Goal: Task Accomplishment & Management: Manage account settings

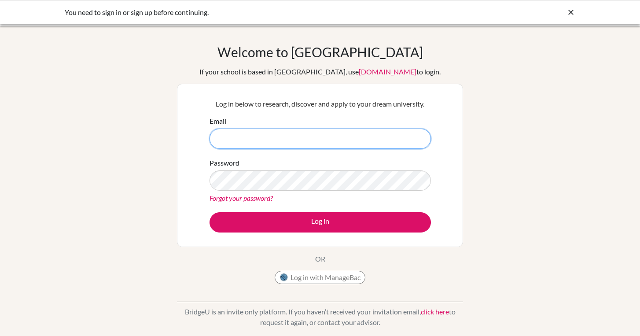
type input "[EMAIL_ADDRESS][DOMAIN_NAME]"
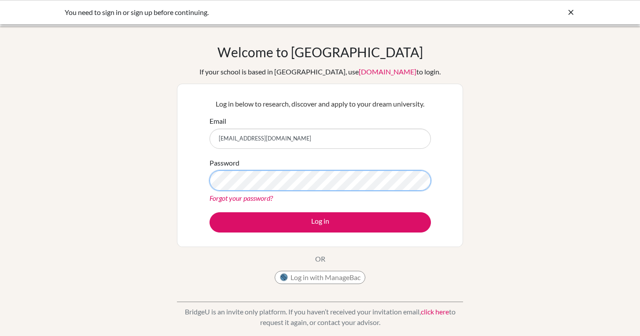
click at [320, 222] on button "Log in" at bounding box center [320, 222] width 221 height 20
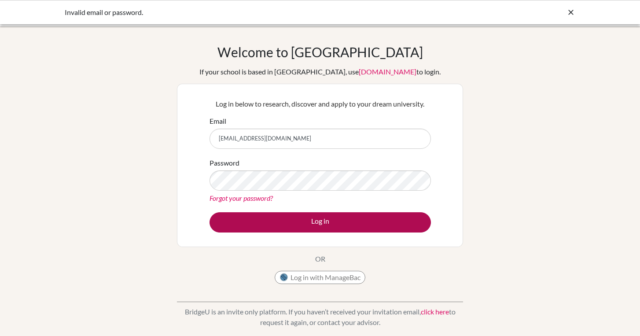
click at [268, 220] on button "Log in" at bounding box center [320, 222] width 221 height 20
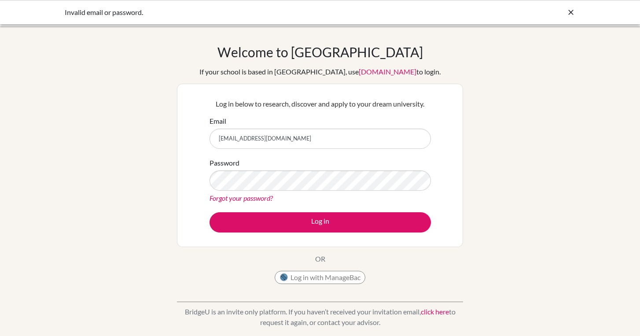
click at [327, 143] on input "[EMAIL_ADDRESS][DOMAIN_NAME]" at bounding box center [320, 139] width 221 height 20
click at [350, 164] on div "Password Forgot your password?" at bounding box center [320, 181] width 221 height 46
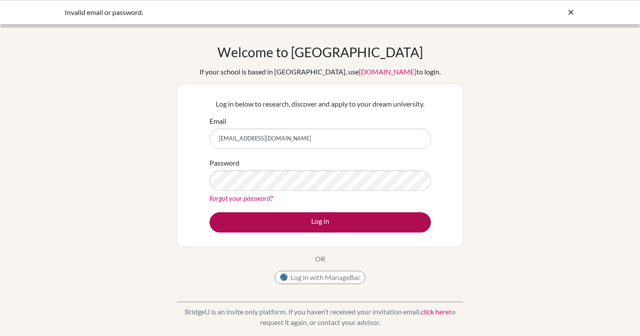
click at [320, 227] on button "Log in" at bounding box center [320, 222] width 221 height 20
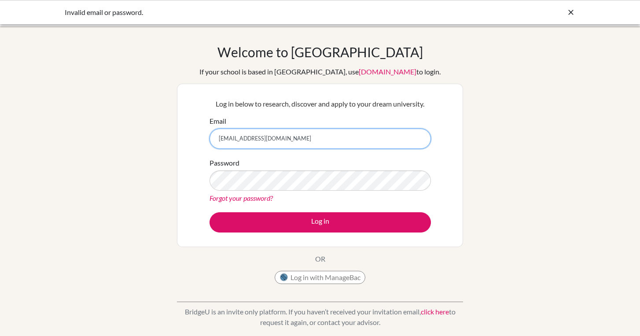
click at [297, 141] on input "[EMAIL_ADDRESS][DOMAIN_NAME]" at bounding box center [320, 139] width 221 height 20
click at [513, 225] on div "Welcome to BridgeU If your school is based in China, use app.bridge-u.com.cn to…" at bounding box center [320, 188] width 640 height 288
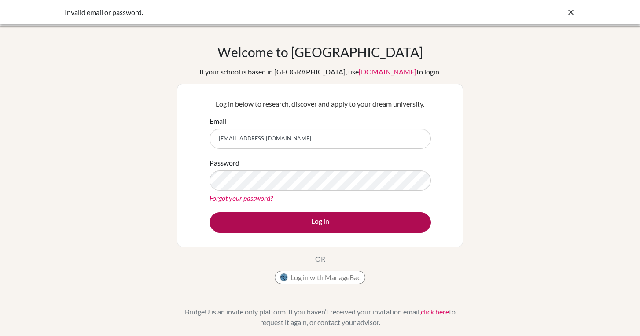
click at [402, 223] on button "Log in" at bounding box center [320, 222] width 221 height 20
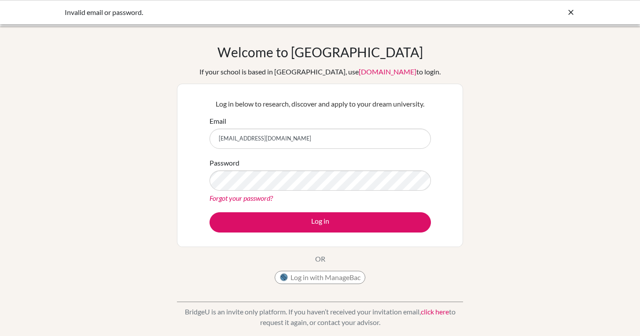
click at [455, 168] on div "Log in below to research, discover and apply to your dream university. Email [E…" at bounding box center [320, 165] width 286 height 163
